Goal: Information Seeking & Learning: Find specific fact

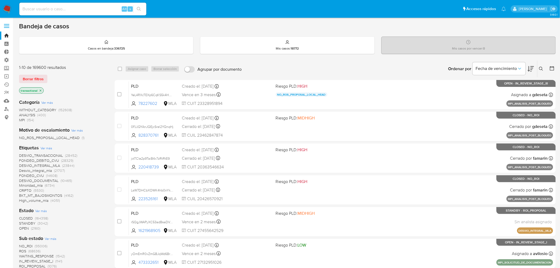
click at [81, 12] on input at bounding box center [82, 9] width 127 height 7
paste input "136644"
drag, startPoint x: 48, startPoint y: 10, endPoint x: 0, endPoint y: 12, distance: 48.0
click at [0, 12] on nav "Pausado Ver notificaciones 136644 Alt s Accesos rápidos Presiona las siguientes…" at bounding box center [280, 9] width 560 height 18
paste input "040324152"
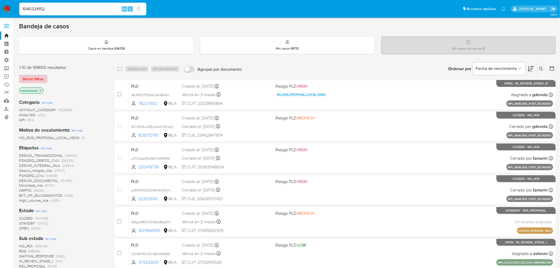
click at [39, 81] on span "Borrar filtros" at bounding box center [33, 78] width 21 height 7
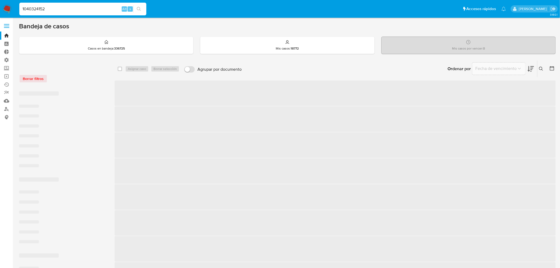
drag, startPoint x: 57, startPoint y: 10, endPoint x: 3, endPoint y: 5, distance: 54.8
click at [3, 5] on nav "Pausado Ver notificaciones 1040324152 Alt s Accesos rápidos Presiona las siguie…" at bounding box center [280, 9] width 560 height 18
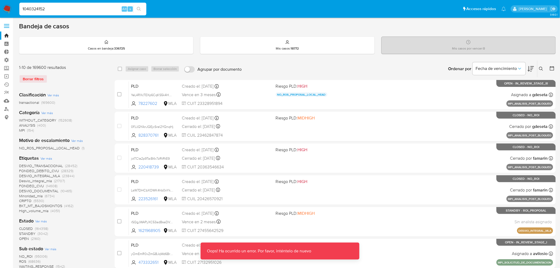
click at [84, 8] on input "1040324152" at bounding box center [82, 9] width 127 height 7
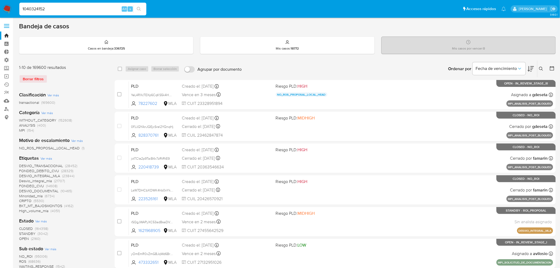
click at [84, 19] on main "Oops! Ha ocurrido un error. Por favor, inténtelo de nuevo Oops! Ha ocurrido un …" at bounding box center [280, 244] width 560 height 488
click at [74, 7] on input "1040324152" at bounding box center [82, 9] width 127 height 7
type input "1"
paste input "1040324152"
type input "1040324152"
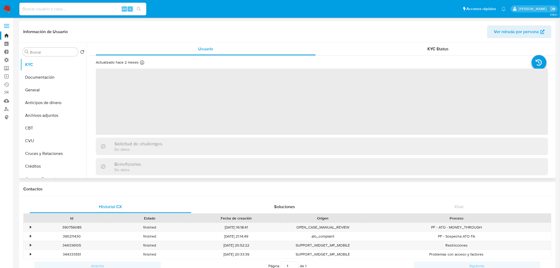
select select "10"
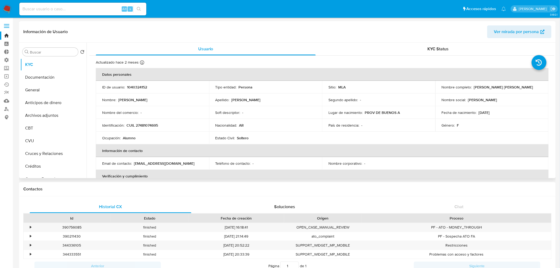
drag, startPoint x: 486, startPoint y: 113, endPoint x: 478, endPoint y: 113, distance: 7.9
click at [478, 113] on div "Fecha de nacimiento : [DEMOGRAPHIC_DATA]" at bounding box center [492, 112] width 101 height 5
